Goal: Transaction & Acquisition: Obtain resource

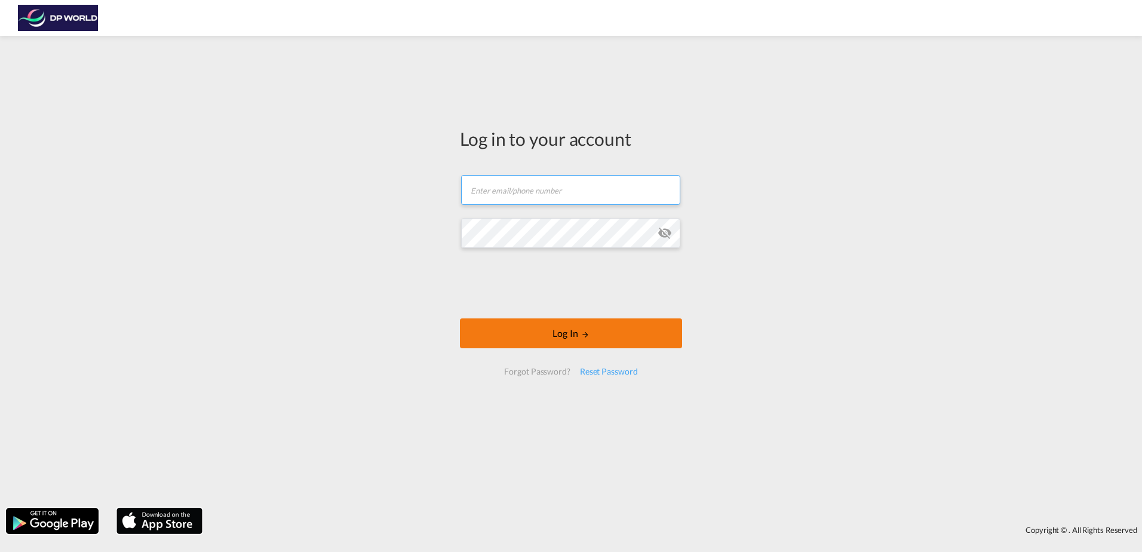
type input "courtney.hebert@dpworld.com"
click at [603, 336] on button "Log In" at bounding box center [571, 333] width 222 height 30
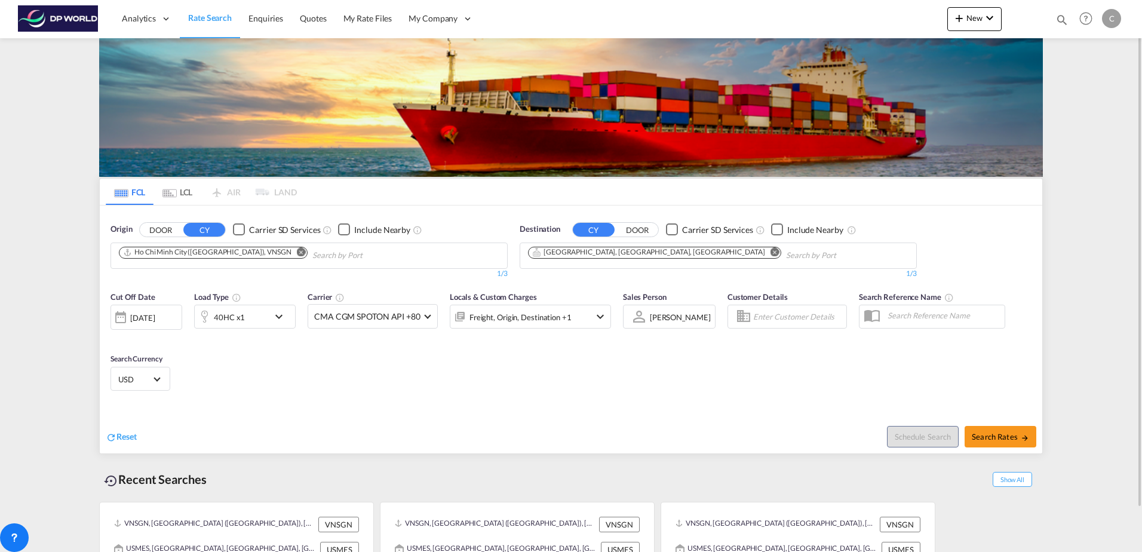
click at [771, 253] on md-icon "Remove" at bounding box center [775, 251] width 9 height 9
click at [602, 254] on input "Chips input." at bounding box center [585, 255] width 114 height 19
type input "springdale,"
click at [627, 229] on button "DOOR" at bounding box center [638, 230] width 42 height 14
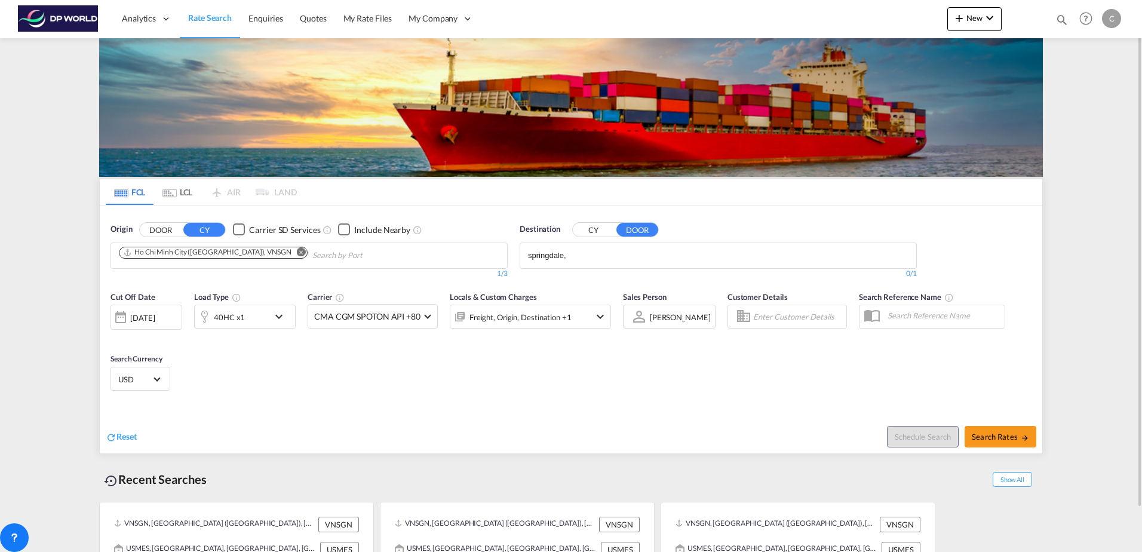
click at [623, 250] on input "springdale," at bounding box center [585, 255] width 114 height 19
click at [623, 252] on input "springdale," at bounding box center [585, 255] width 114 height 19
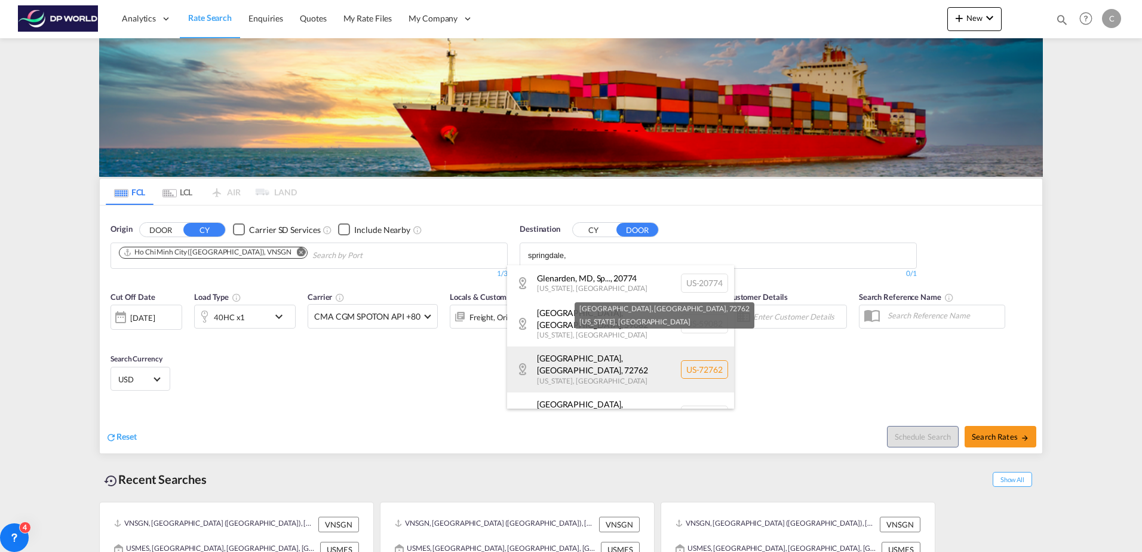
click at [614, 357] on div "Springdale, AR , 72762 Arkansas , United States US-72762" at bounding box center [620, 369] width 227 height 45
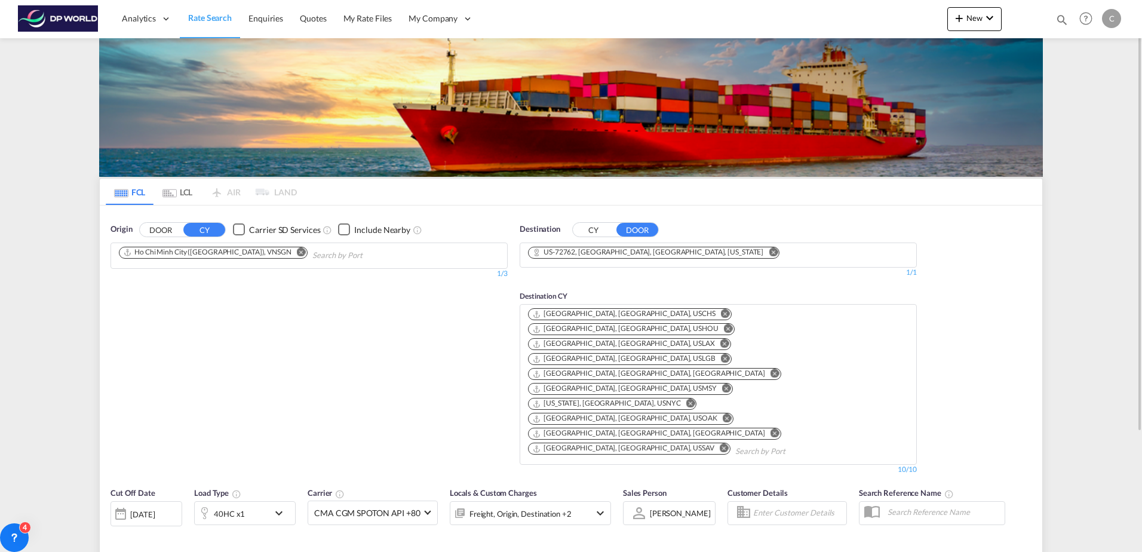
type input "VNSGN to 72762 / 2 Sep 2025"
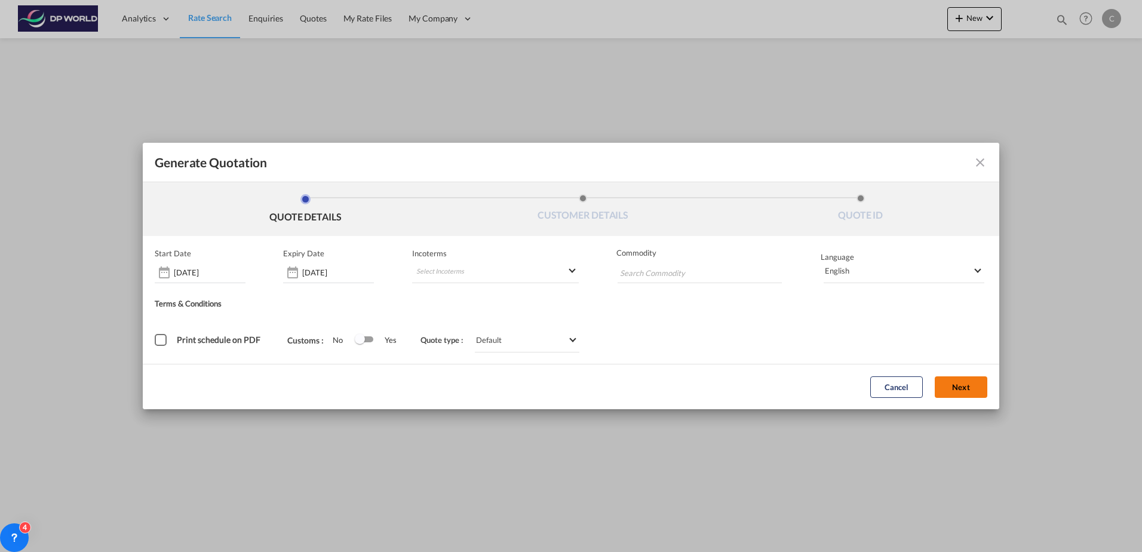
click at [949, 394] on button "Next" at bounding box center [961, 387] width 53 height 22
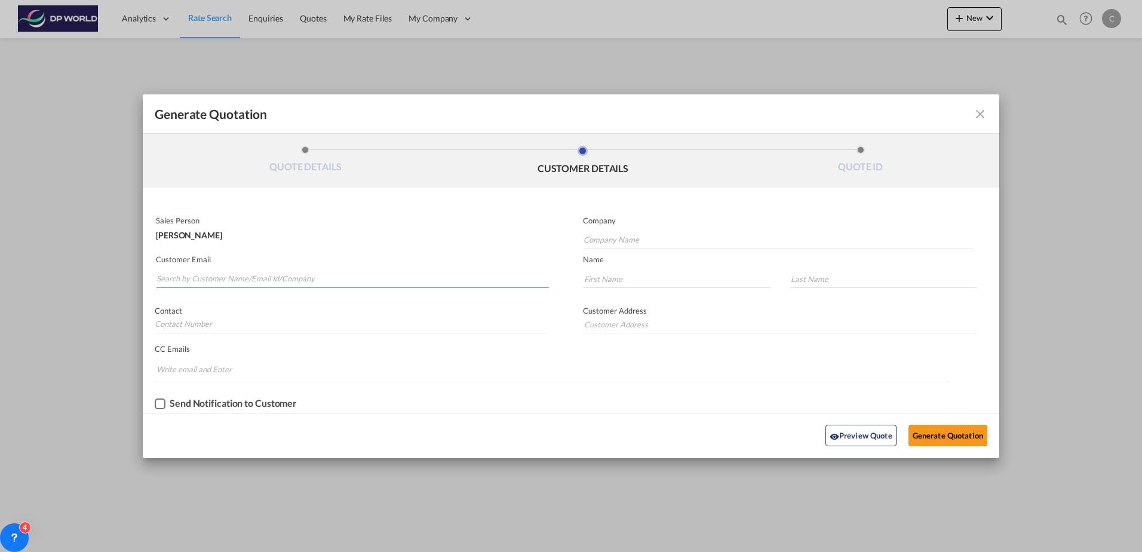
click at [326, 282] on input "Search by Customer Name/Email Id/Company" at bounding box center [353, 279] width 393 height 18
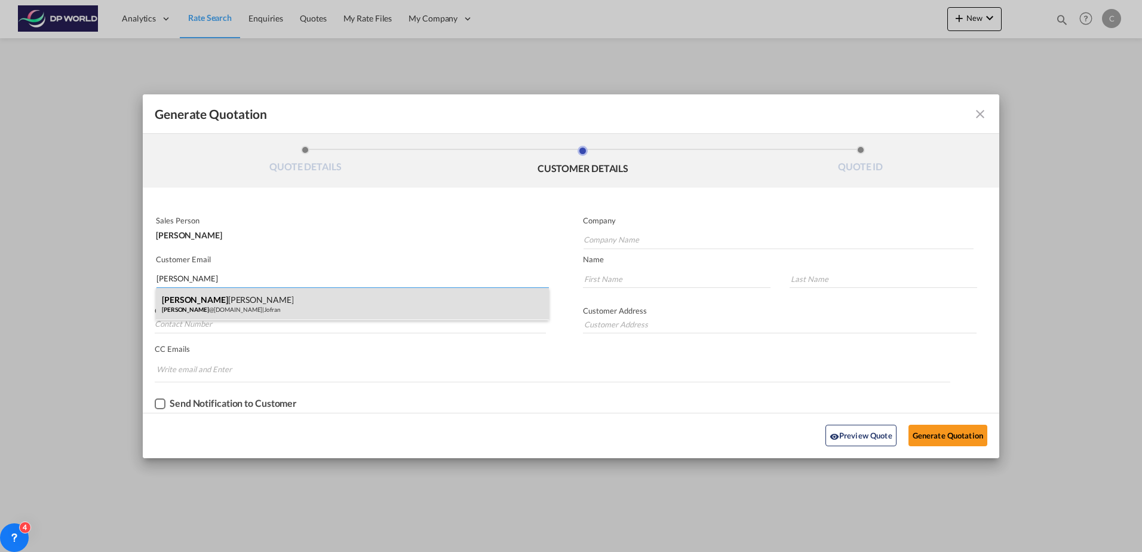
type input "chad"
click at [315, 305] on div "Chad Goldman chad @jofran.com | Jofran" at bounding box center [352, 304] width 393 height 32
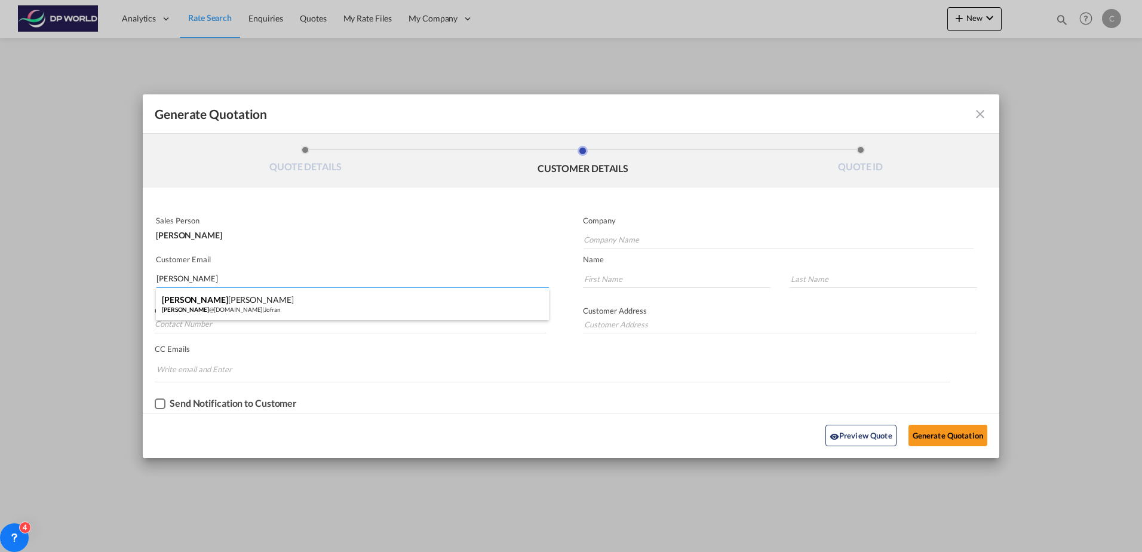
type input "Jofran"
type input "chad@jofran.com"
type input "Chad"
type input "Goldman"
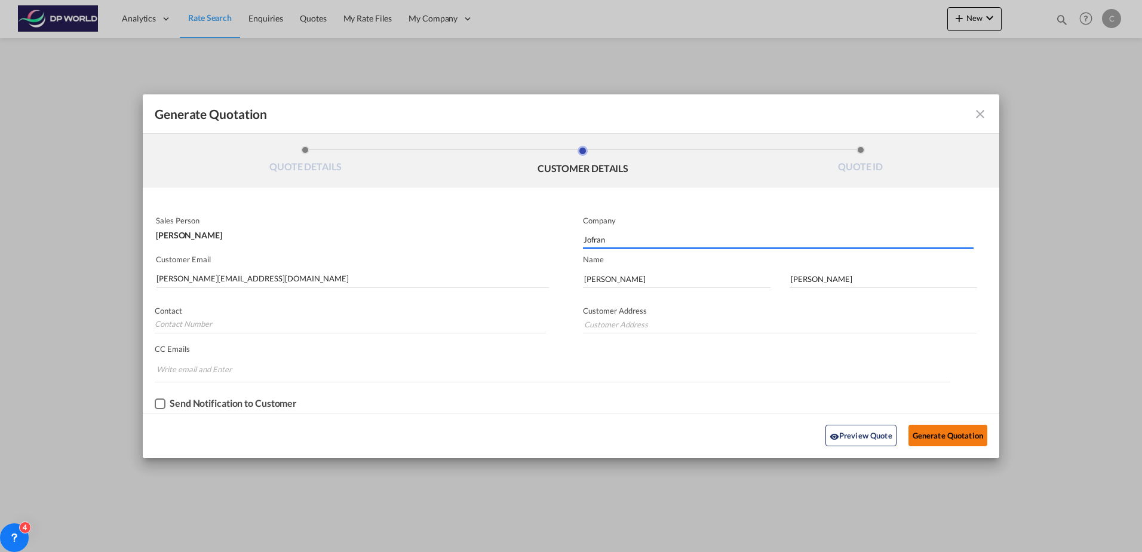
click at [941, 431] on button "Generate Quotation" at bounding box center [948, 436] width 79 height 22
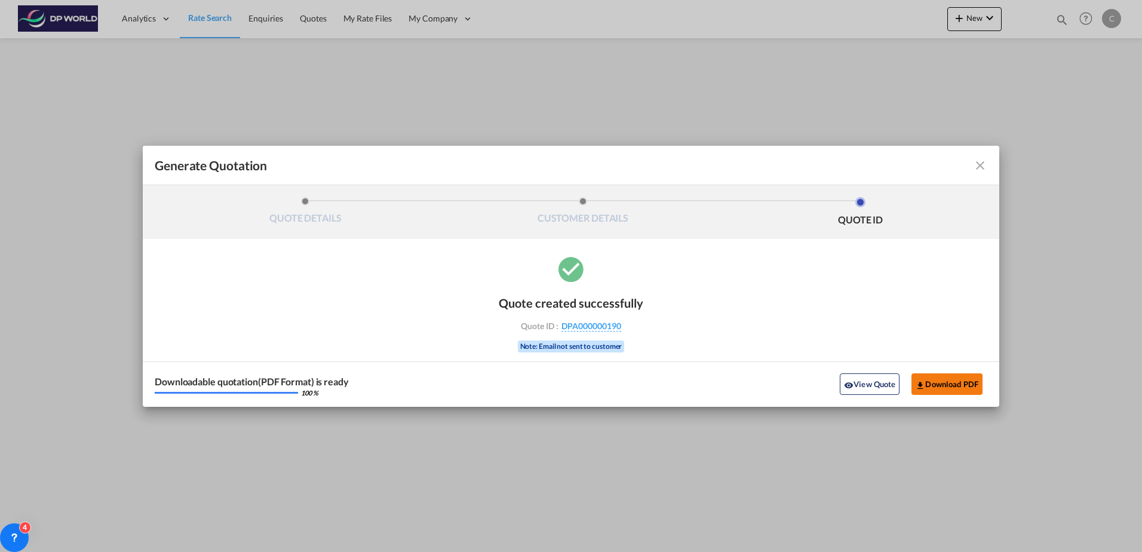
click at [963, 385] on button "Download PDF" at bounding box center [947, 384] width 71 height 22
click at [980, 161] on md-icon "icon-close fg-AAA8AD cursor m-0" at bounding box center [980, 165] width 14 height 14
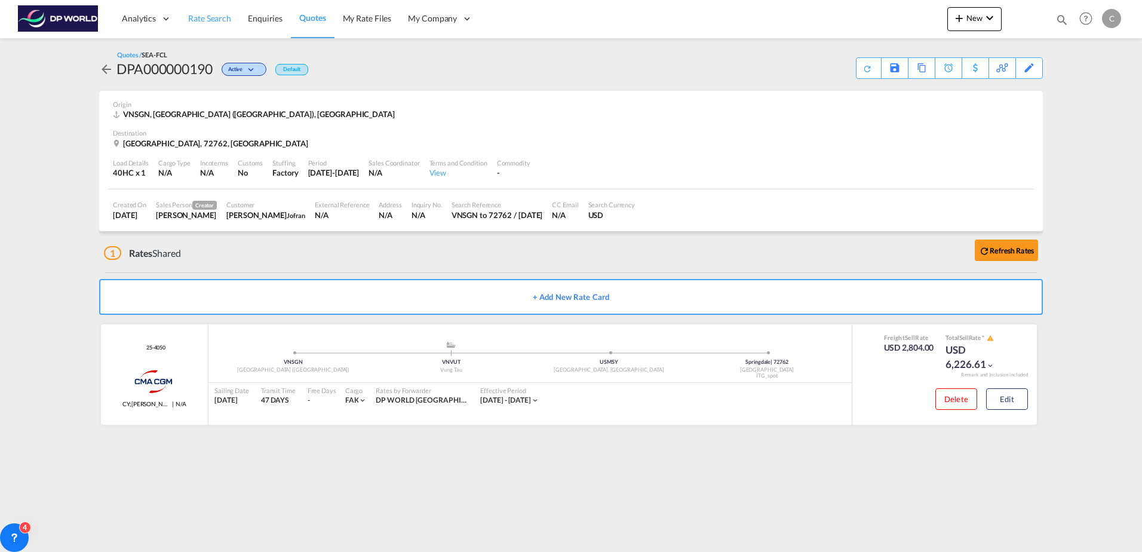
click at [223, 17] on span "Rate Search" at bounding box center [209, 18] width 43 height 10
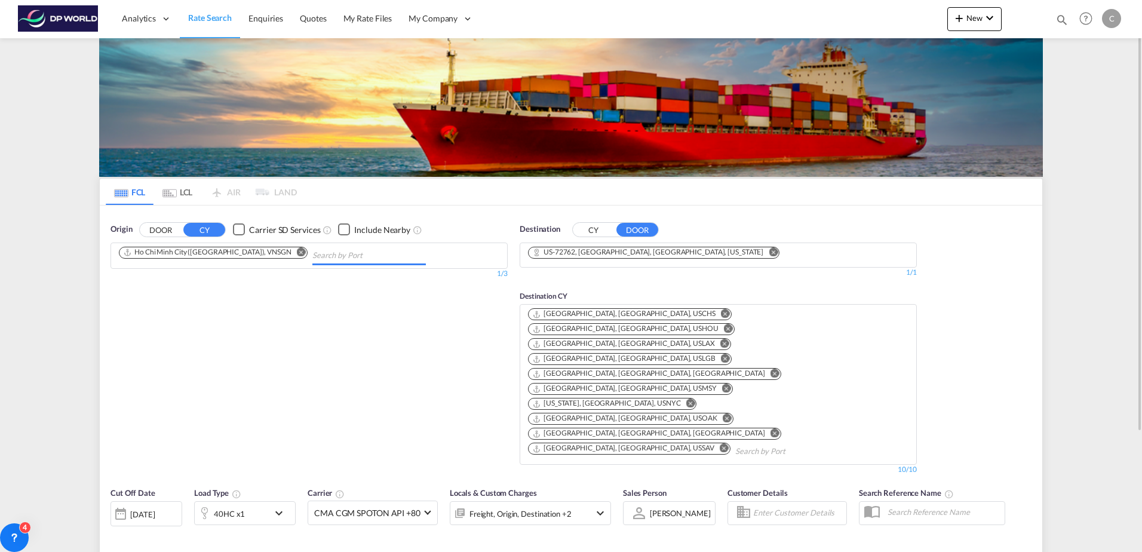
click at [314, 260] on input "Chips input." at bounding box center [369, 255] width 114 height 19
type input "VNSGN to 72762 / 2 Sep 2025"
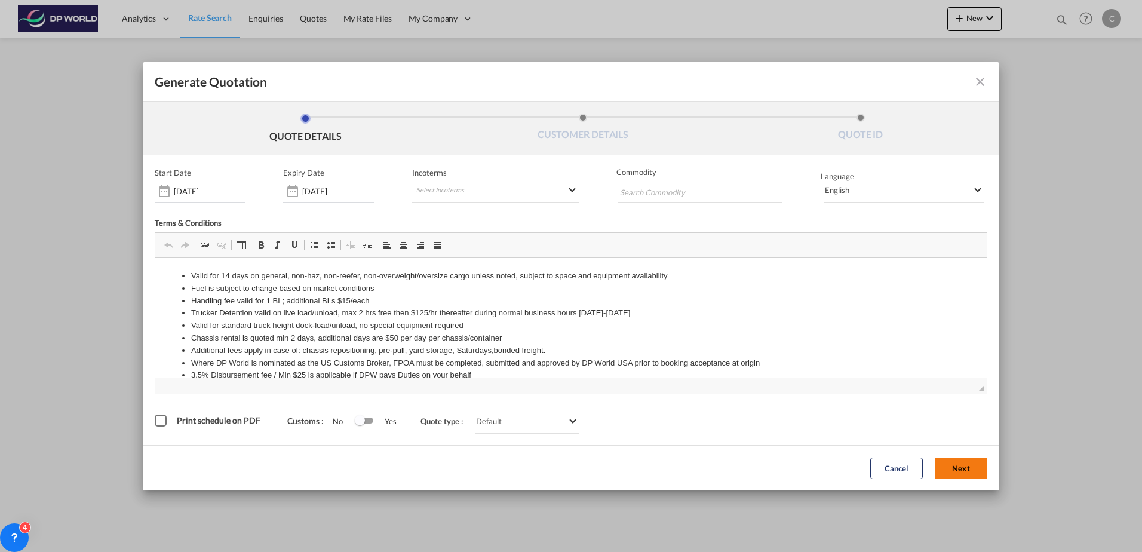
click at [971, 474] on button "Next" at bounding box center [961, 469] width 53 height 22
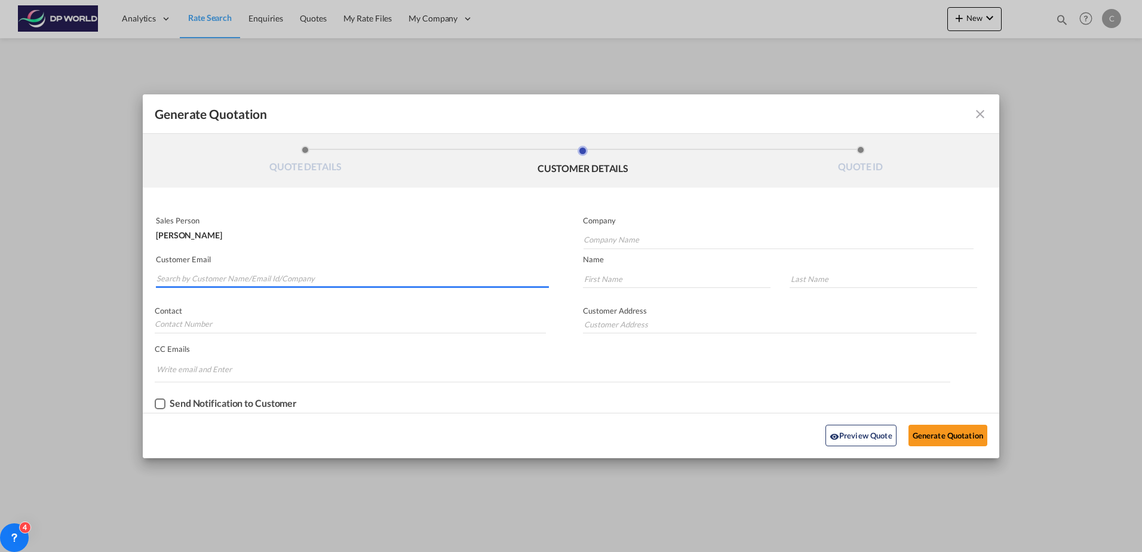
click at [322, 284] on input "Search by Customer Name/Email Id/Company" at bounding box center [353, 279] width 393 height 18
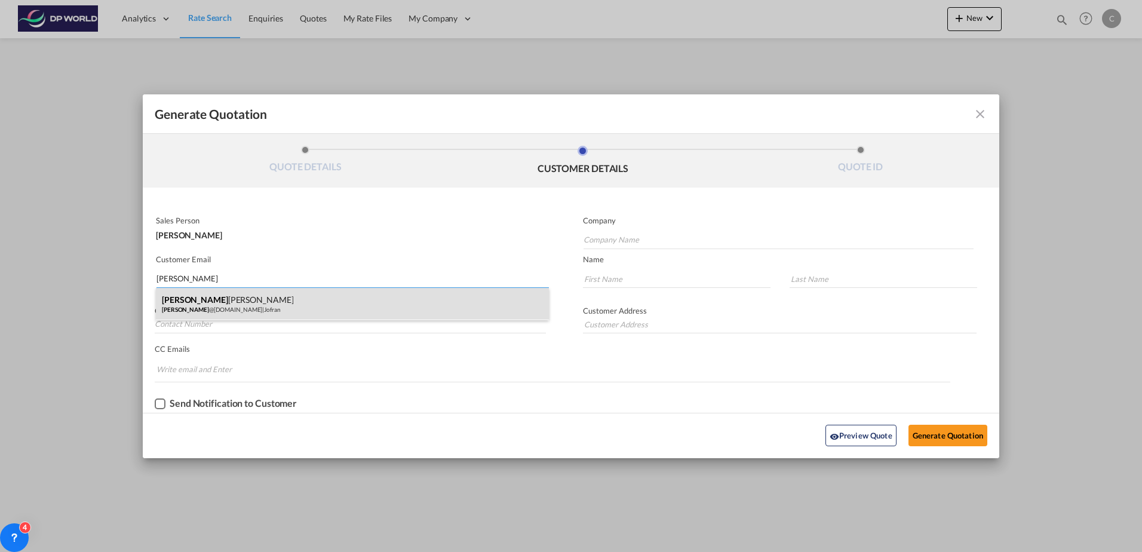
type input "chad"
click at [330, 300] on div "Chad Goldman chad @jofran.com | Jofran" at bounding box center [352, 304] width 393 height 32
type input "Jofran"
type input "chad@jofran.com"
type input "Chad"
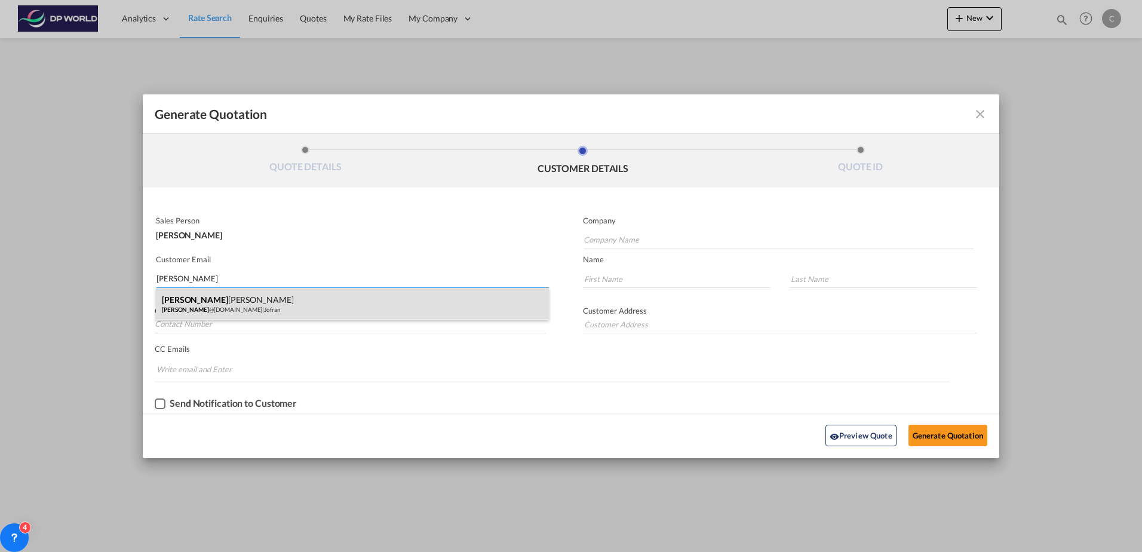
type input "Goldman"
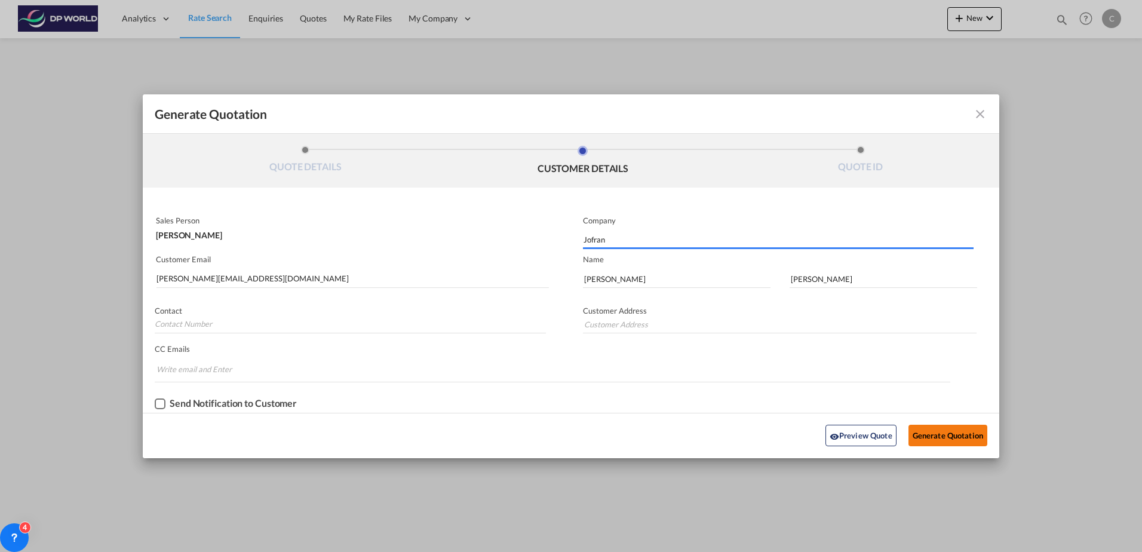
click at [957, 434] on button "Generate Quotation" at bounding box center [948, 436] width 79 height 22
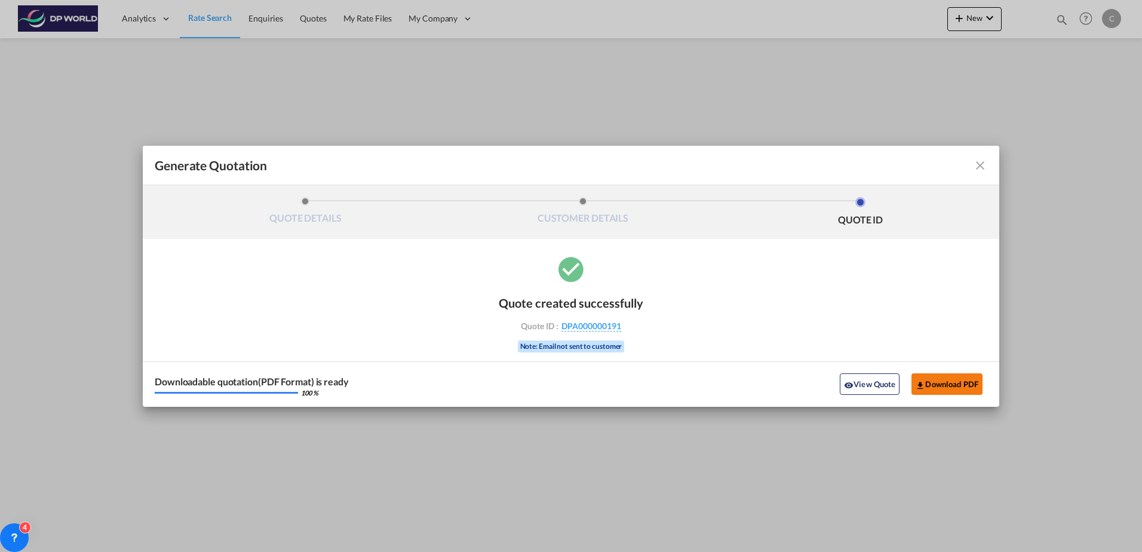
click at [953, 388] on button "Download PDF" at bounding box center [947, 384] width 71 height 22
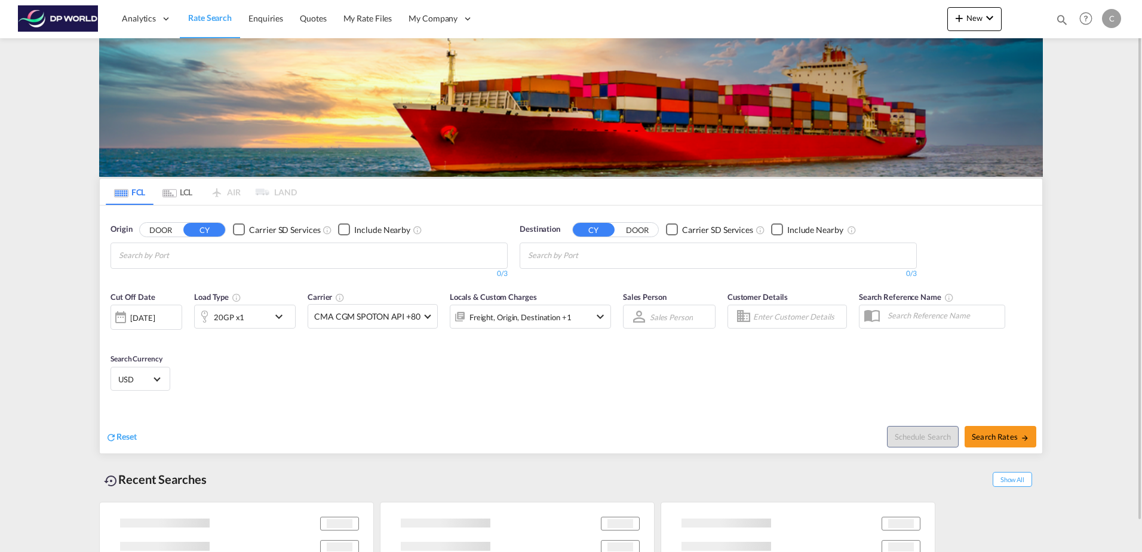
click at [269, 285] on div "Origin DOOR CY Carrier SD Services Include Nearby 0/3 0/" at bounding box center [309, 251] width 409 height 68
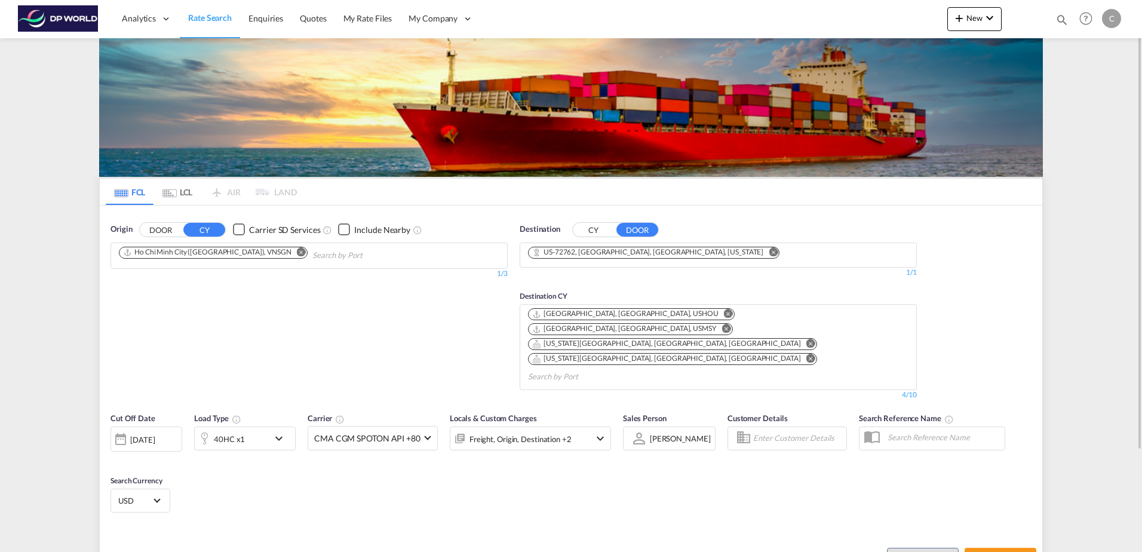
click at [244, 427] on div "40HC x1" at bounding box center [232, 439] width 74 height 24
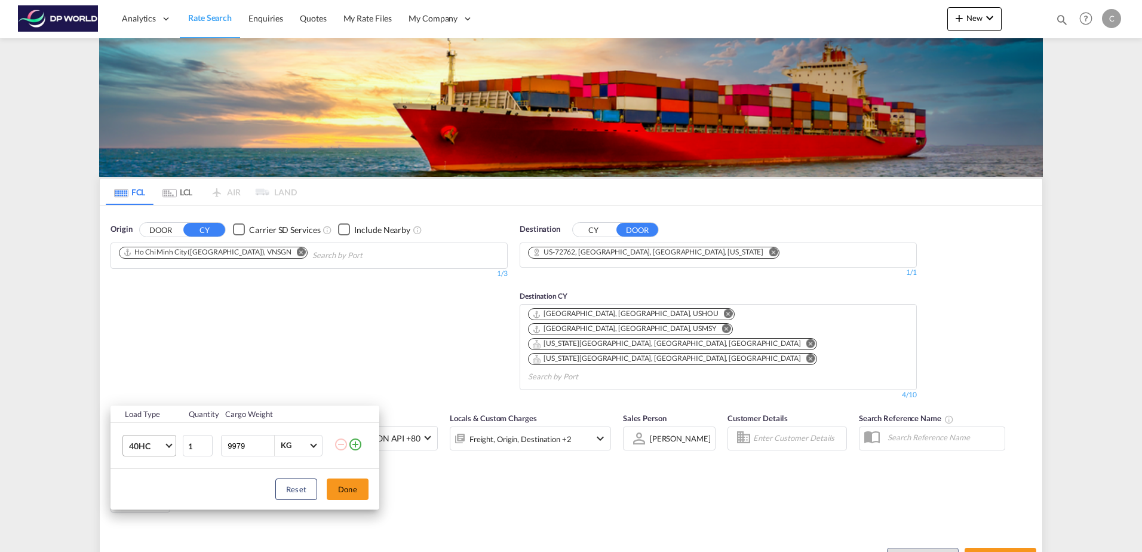
click at [165, 452] on md-select-value "40HC" at bounding box center [152, 446] width 48 height 20
click at [161, 441] on md-option "40OT" at bounding box center [159, 439] width 81 height 29
click at [197, 449] on input "1" at bounding box center [198, 446] width 30 height 22
click at [207, 444] on input "2" at bounding box center [198, 446] width 30 height 22
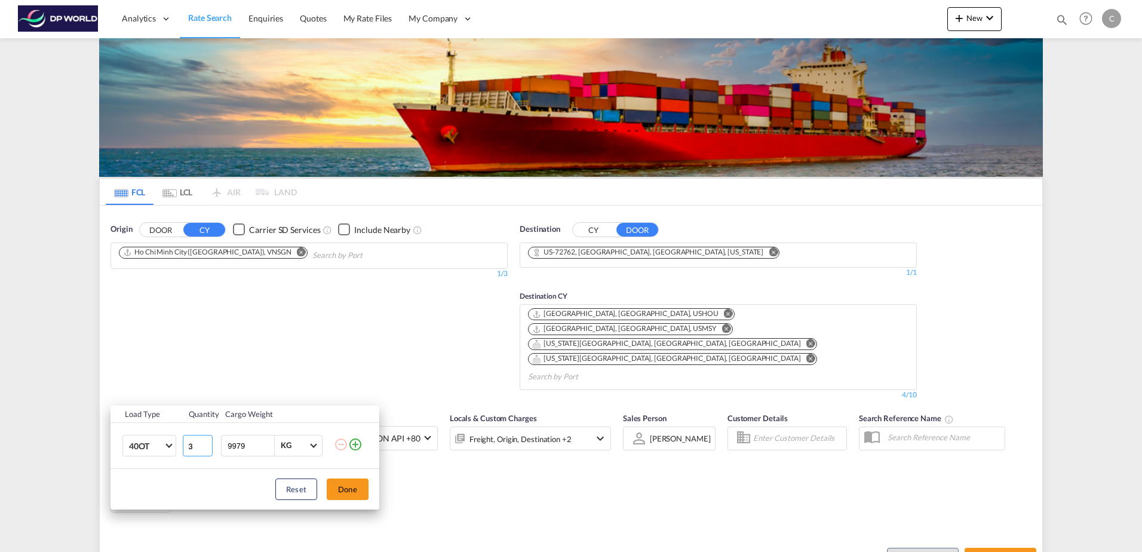
click at [207, 444] on input "3" at bounding box center [198, 446] width 30 height 22
click at [207, 452] on input "3" at bounding box center [198, 446] width 30 height 22
click at [206, 450] on input "2" at bounding box center [198, 446] width 30 height 22
type input "1"
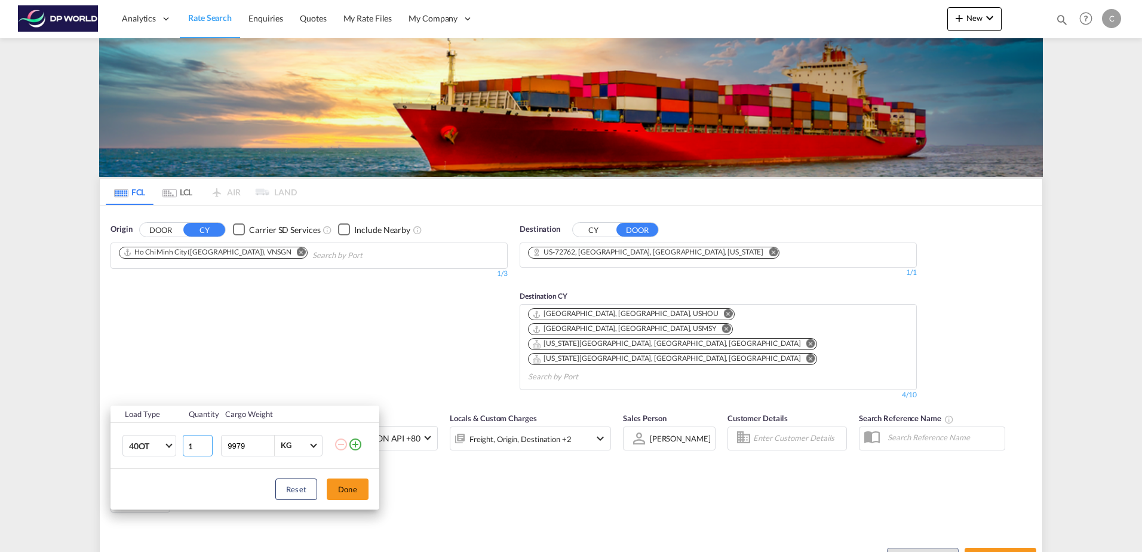
click at [206, 450] on input "1" at bounding box center [198, 446] width 30 height 22
click at [349, 490] on button "Done" at bounding box center [348, 490] width 42 height 22
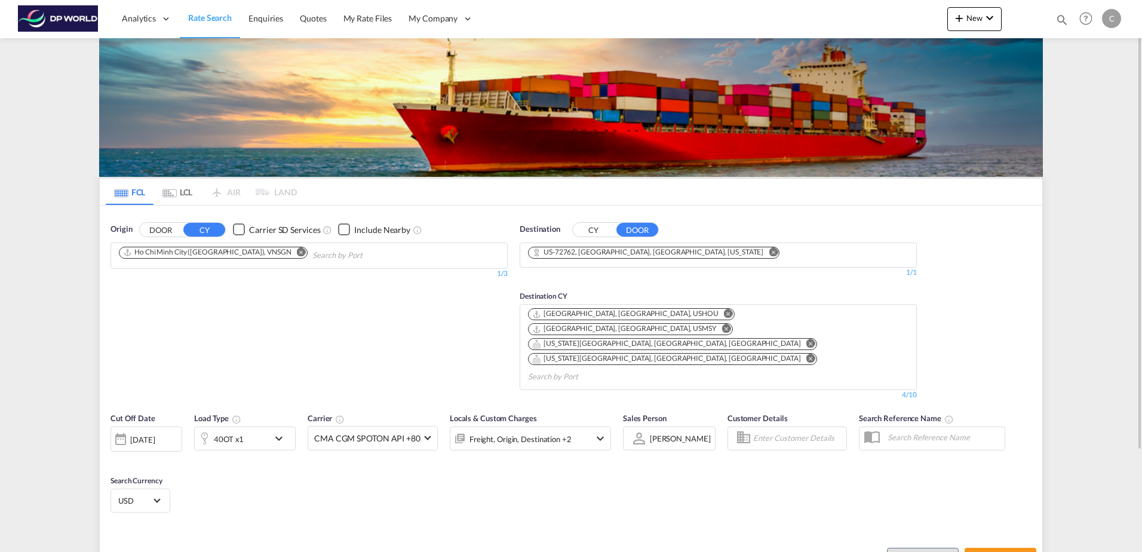
click at [297, 252] on md-icon "Remove" at bounding box center [301, 251] width 9 height 9
click at [234, 257] on md-chips-wrap "Chips container with autocompletion. Enter the text area, type text to search, …" at bounding box center [177, 254] width 120 height 22
type input "venice [GEOGRAPHIC_DATA]"
drag, startPoint x: 180, startPoint y: 247, endPoint x: 127, endPoint y: 250, distance: 53.2
click at [145, 252] on input "venice [GEOGRAPHIC_DATA]" at bounding box center [176, 255] width 114 height 19
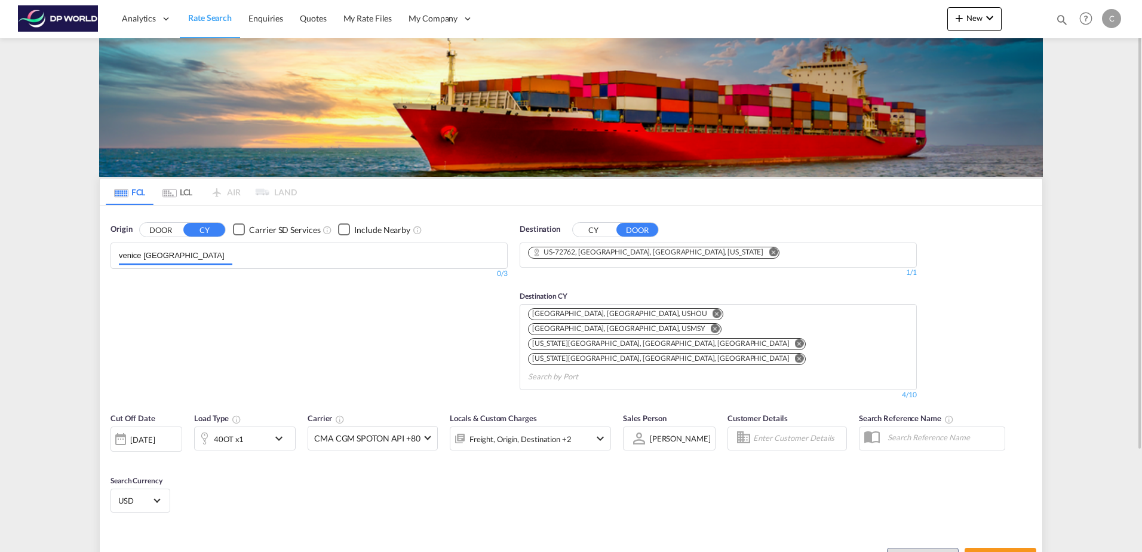
click at [145, 252] on input "venice [GEOGRAPHIC_DATA]" at bounding box center [176, 255] width 114 height 19
type input "g"
type input "v"
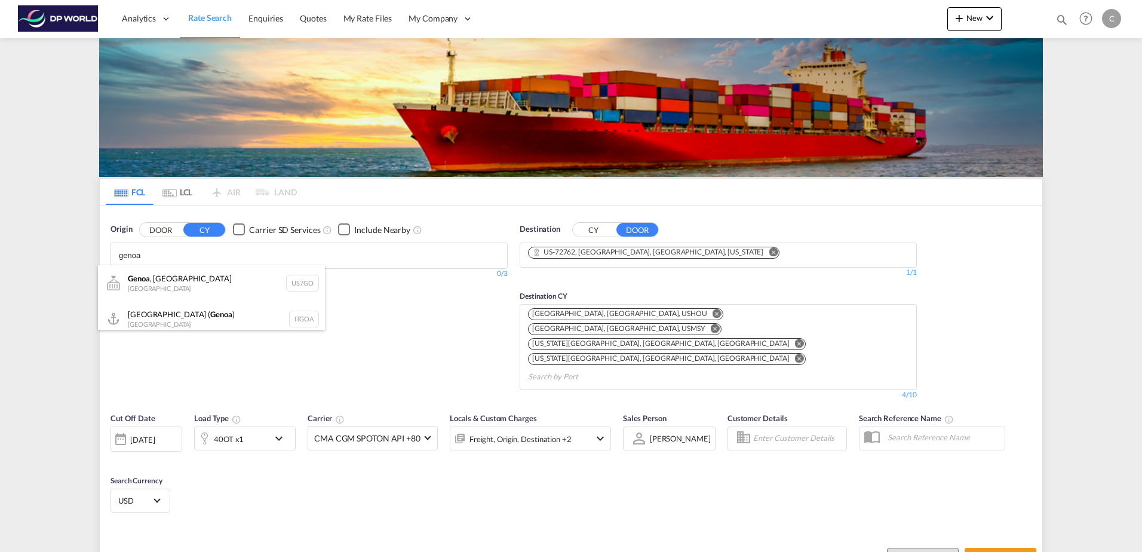
type input "genoa"
click at [189, 255] on body "Analytics Dashboard Rate Search Enquiries Quotes My Rate Files My Company" at bounding box center [571, 276] width 1142 height 552
click at [159, 320] on div "[GEOGRAPHIC_DATA] ( [GEOGRAPHIC_DATA] ) [GEOGRAPHIC_DATA] ITGOA" at bounding box center [211, 312] width 227 height 36
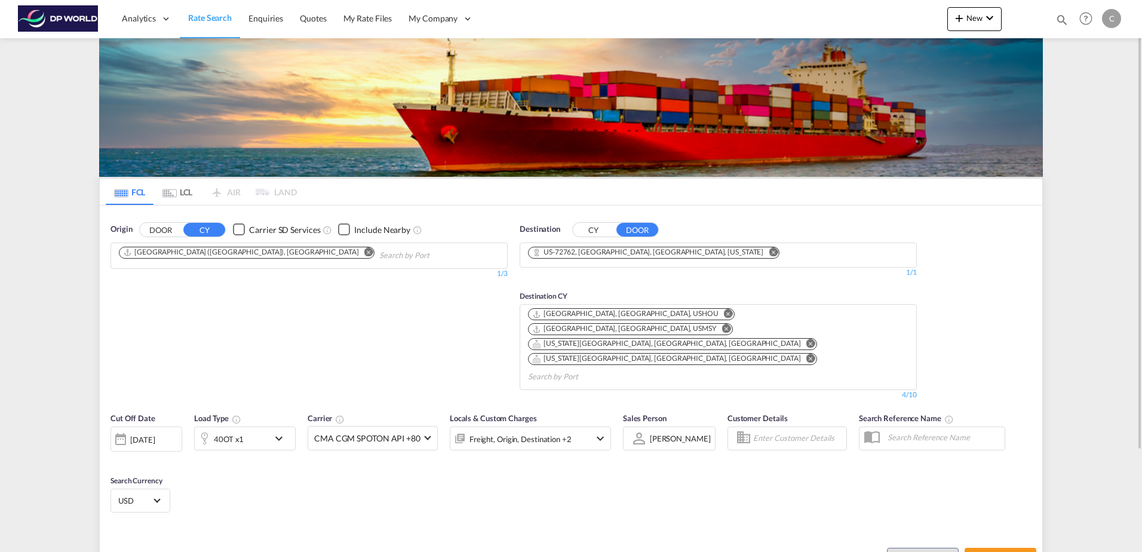
scroll to position [0, 0]
click at [769, 253] on md-icon "Remove" at bounding box center [773, 251] width 9 height 9
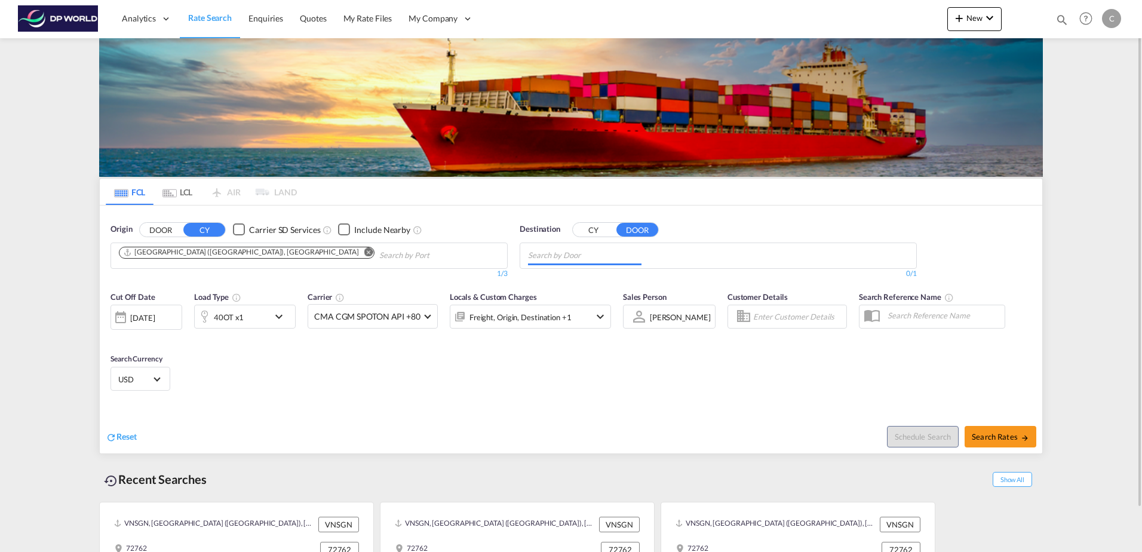
click at [613, 256] on input "Chips input." at bounding box center [585, 255] width 114 height 19
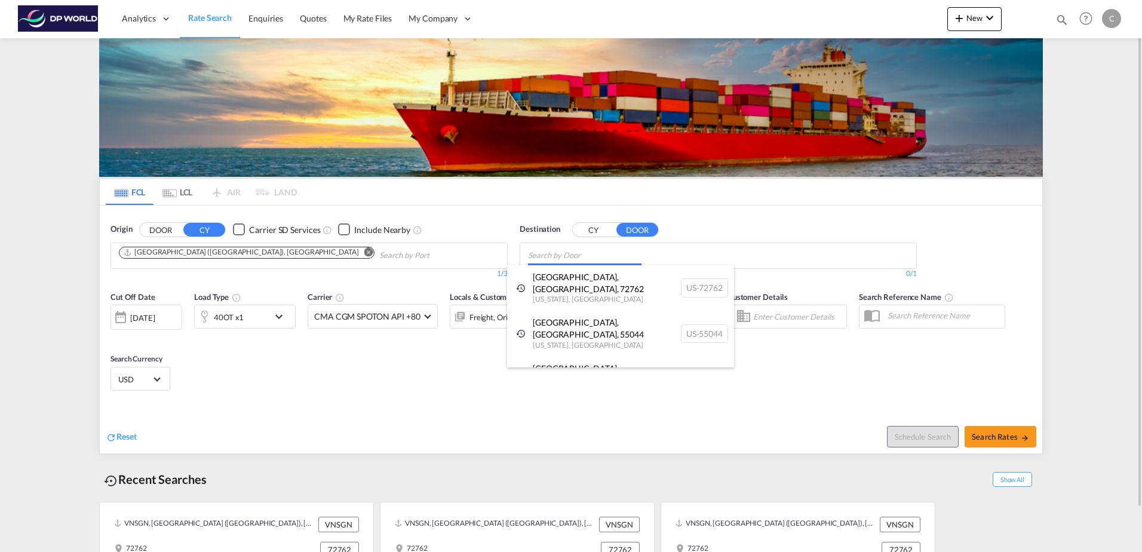
click at [597, 252] on body "Analytics Dashboard Rate Search Enquiries Quotes My Rate Files My Company" at bounding box center [571, 276] width 1142 height 552
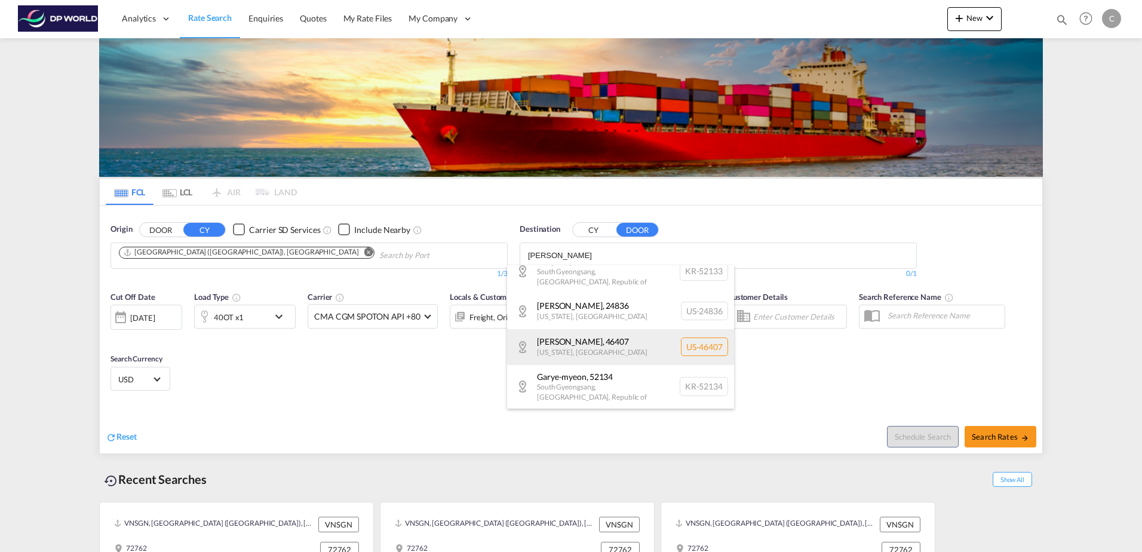
scroll to position [119, 0]
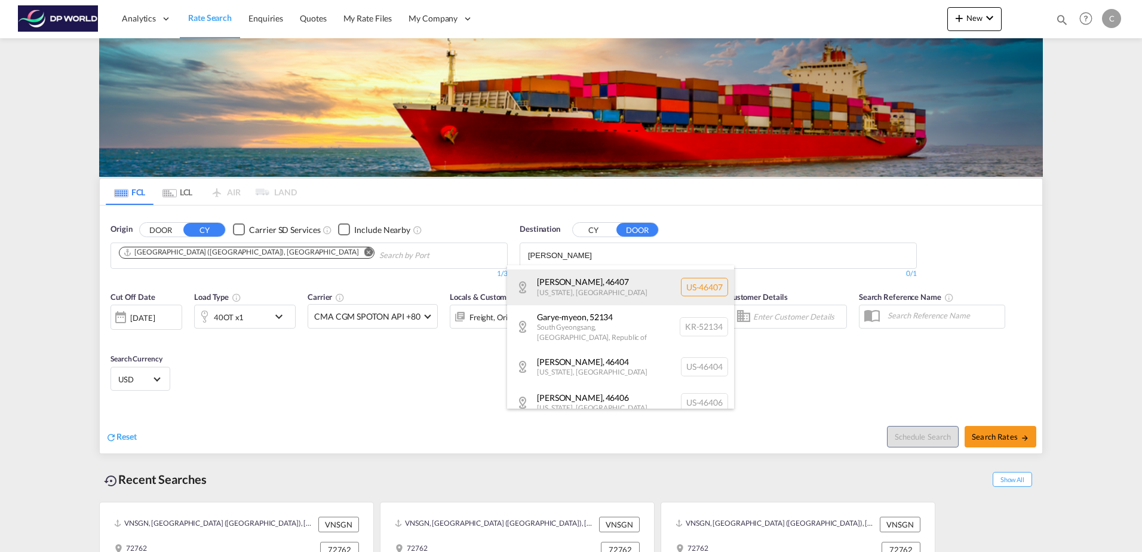
type input "[PERSON_NAME]"
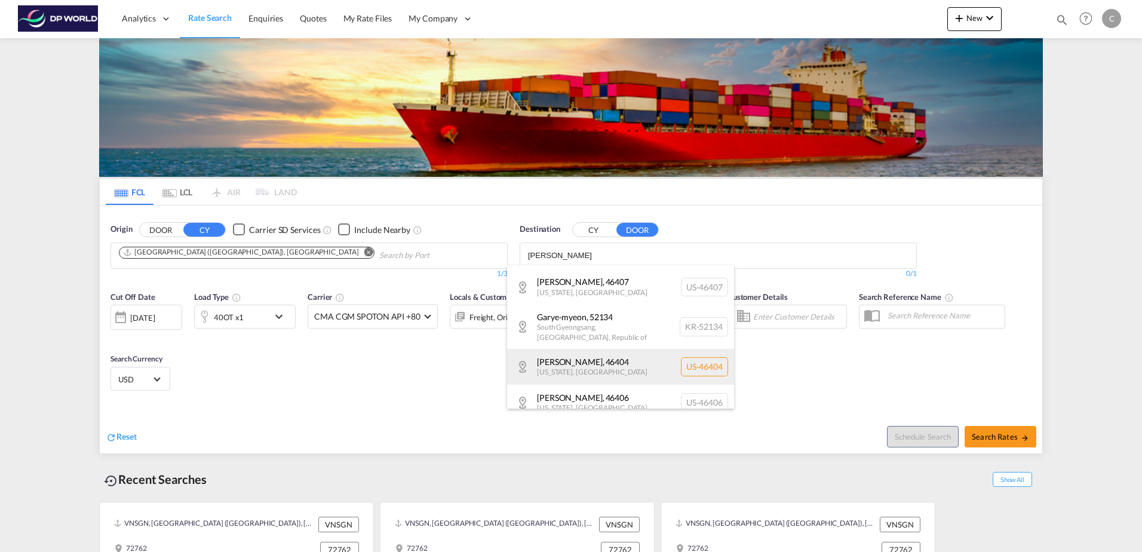
click at [608, 349] on div "[PERSON_NAME] , 46404 [US_STATE] , [GEOGRAPHIC_DATA] [GEOGRAPHIC_DATA]-46404" at bounding box center [620, 367] width 227 height 36
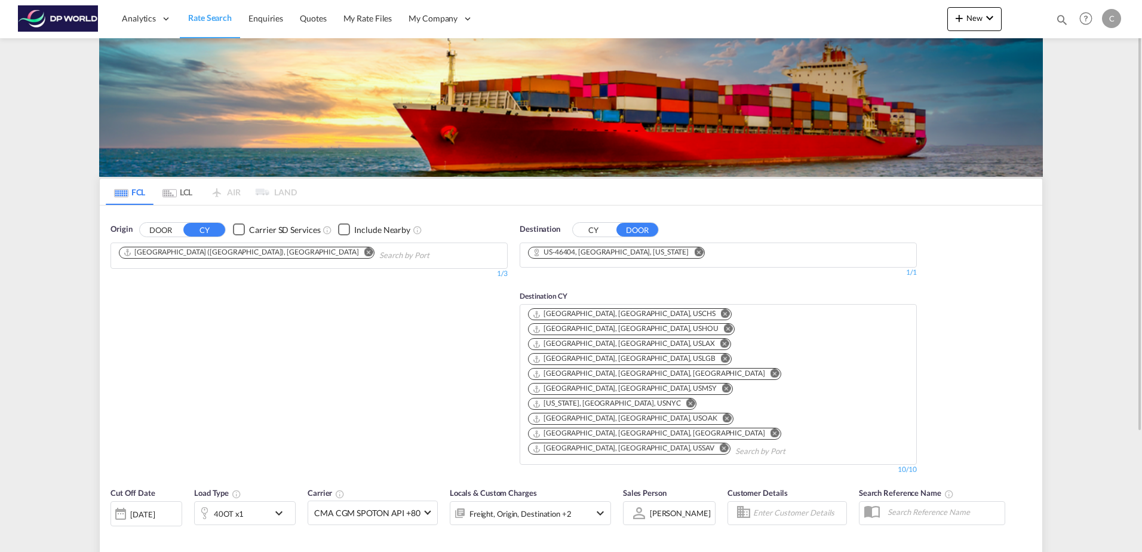
type input "ITGOA to 46404 / [DATE]"
